Goal: Task Accomplishment & Management: Manage account settings

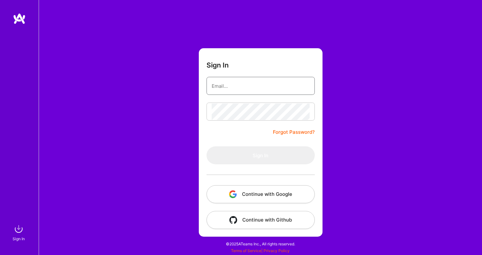
click at [252, 91] on input "email" at bounding box center [261, 86] width 98 height 16
type input "[EMAIL_ADDRESS][DOMAIN_NAME]"
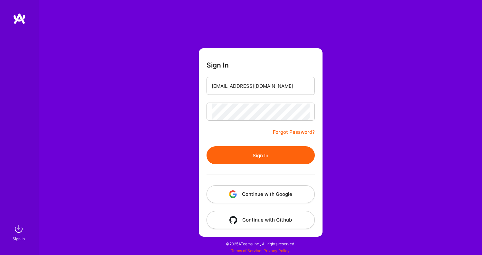
click at [269, 158] on button "Sign In" at bounding box center [261, 156] width 108 height 18
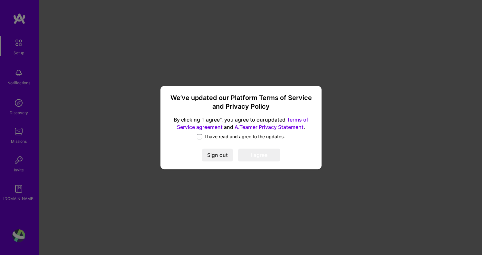
click at [202, 137] on label "I have read and agree to the updates." at bounding box center [241, 137] width 88 height 6
click at [0, 0] on input "I have read and agree to the updates." at bounding box center [0, 0] width 0 height 0
click at [258, 156] on button "I agree" at bounding box center [259, 155] width 42 height 13
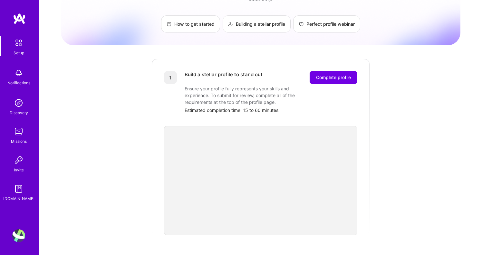
scroll to position [43, 0]
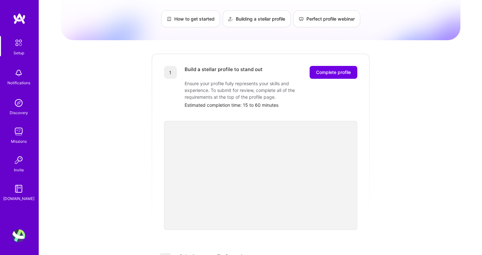
click at [18, 47] on img at bounding box center [19, 43] width 14 height 14
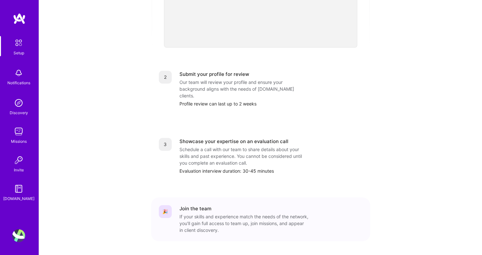
scroll to position [234, 0]
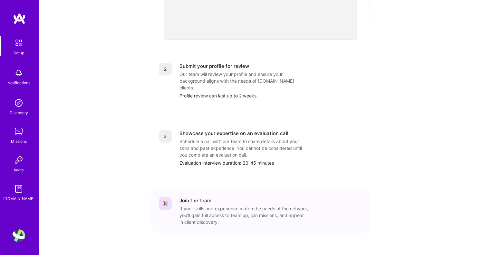
click at [17, 80] on div "Notifications" at bounding box center [18, 83] width 23 height 7
